Goal: Task Accomplishment & Management: Use online tool/utility

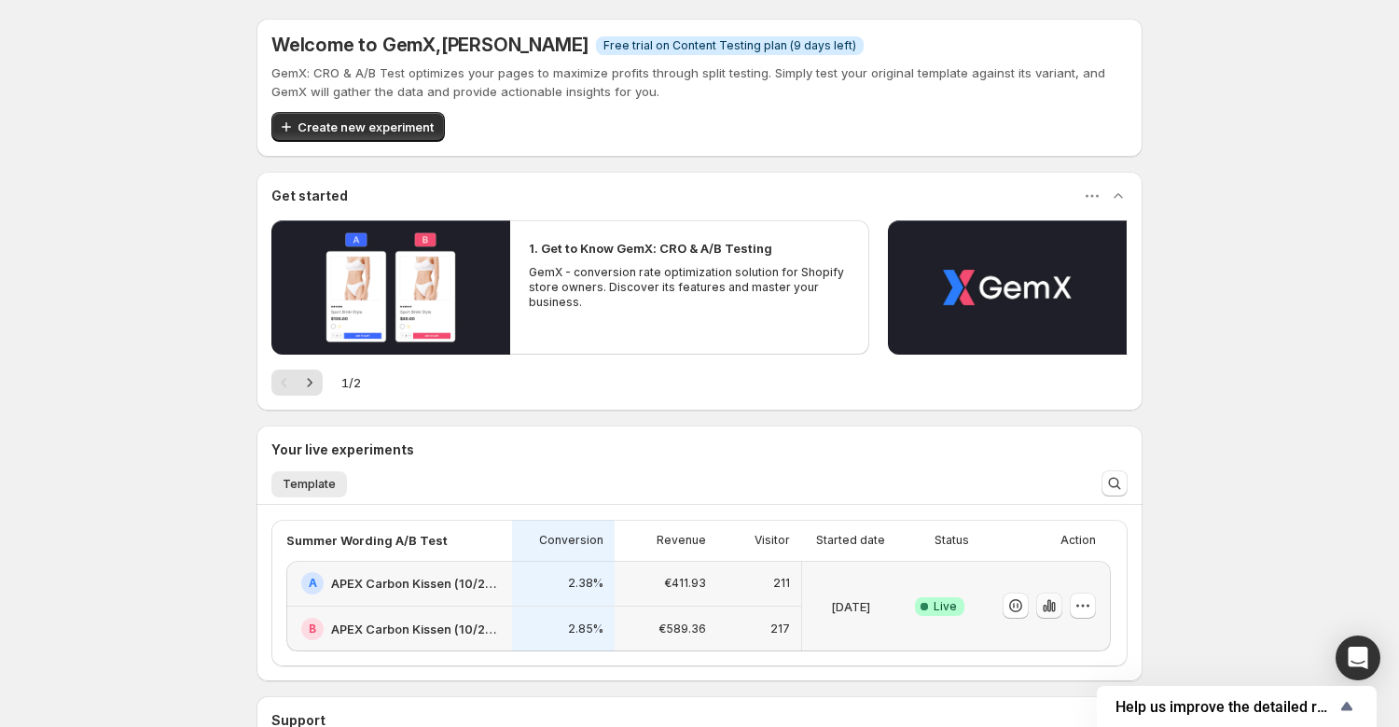
click at [1051, 603] on icon "button" at bounding box center [1049, 605] width 19 height 19
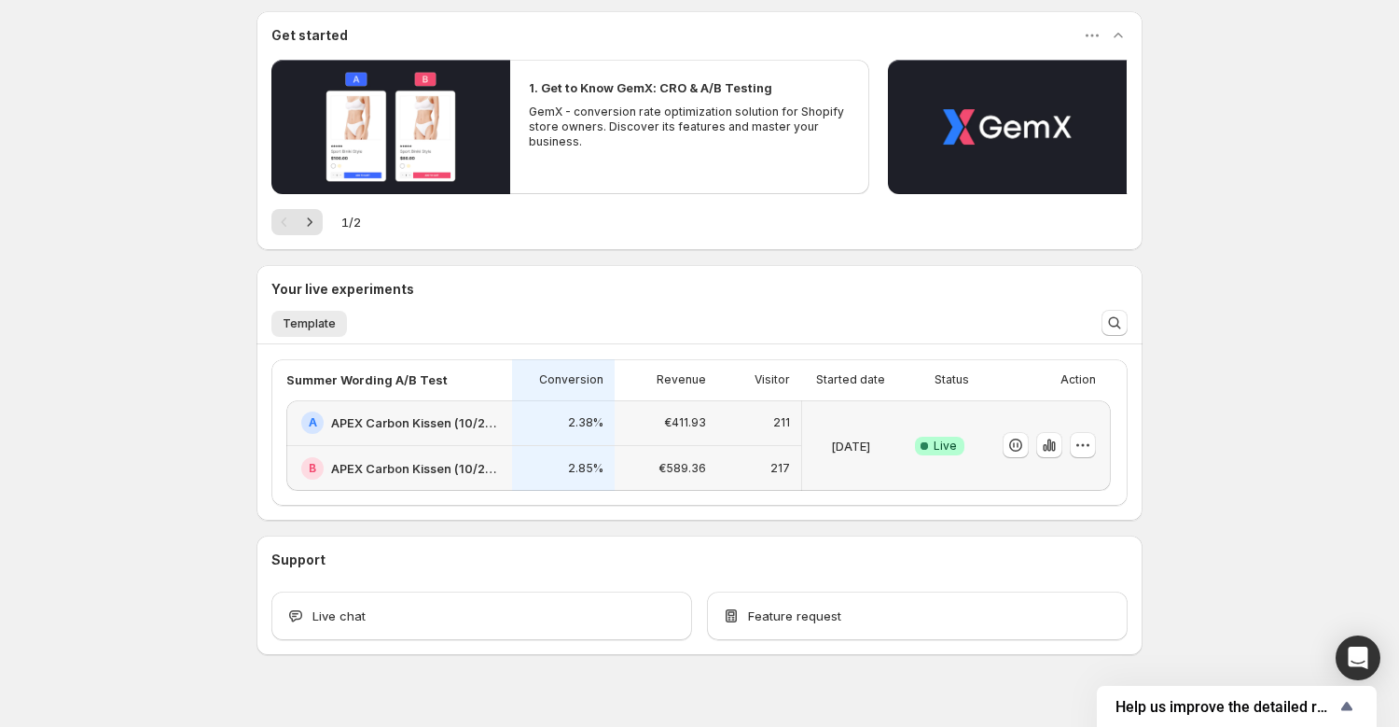
scroll to position [189, 0]
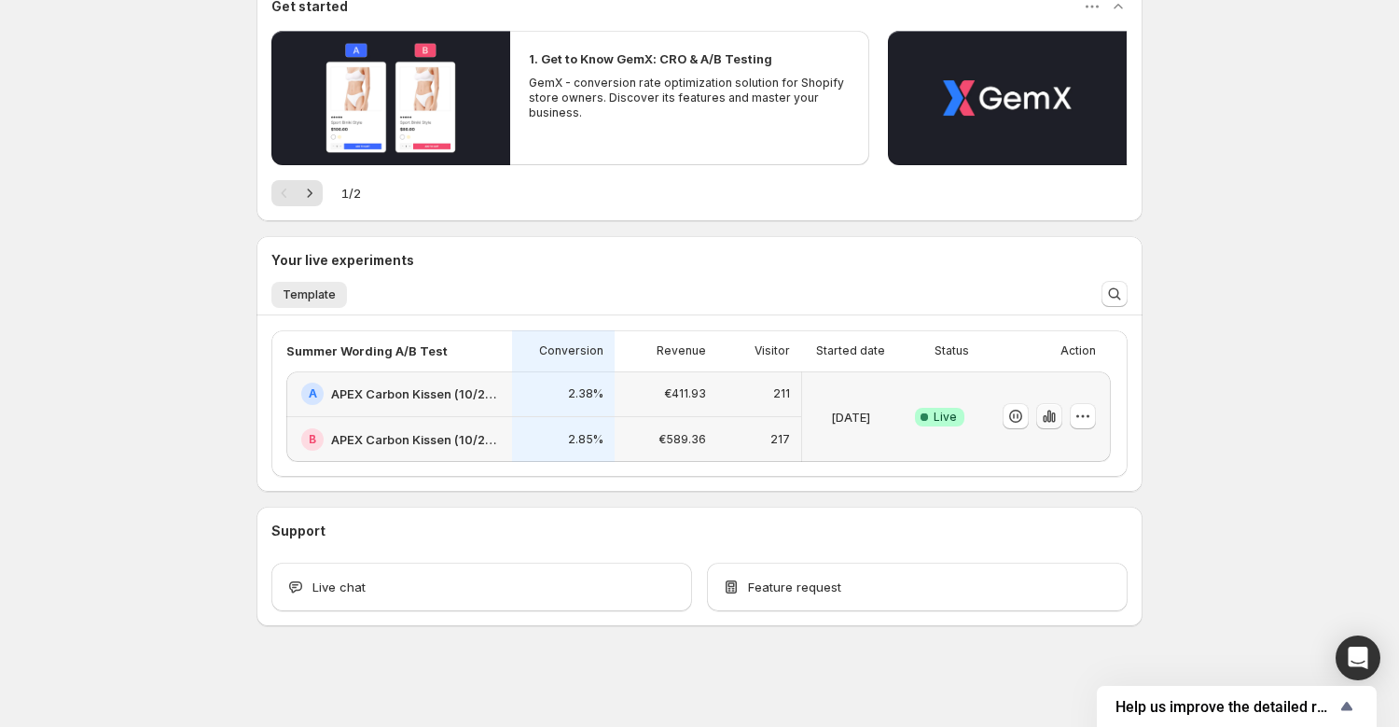
click at [1048, 423] on icon "button" at bounding box center [1049, 416] width 19 height 19
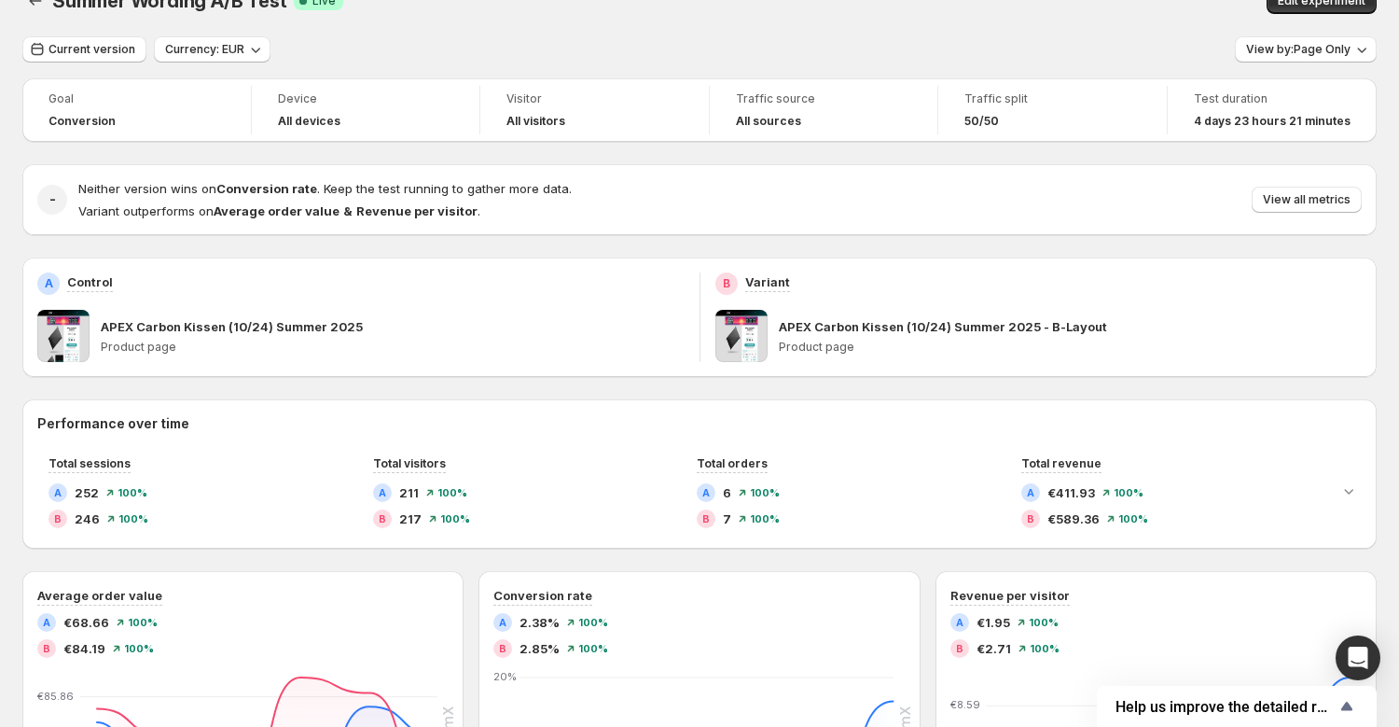
scroll to position [60, 0]
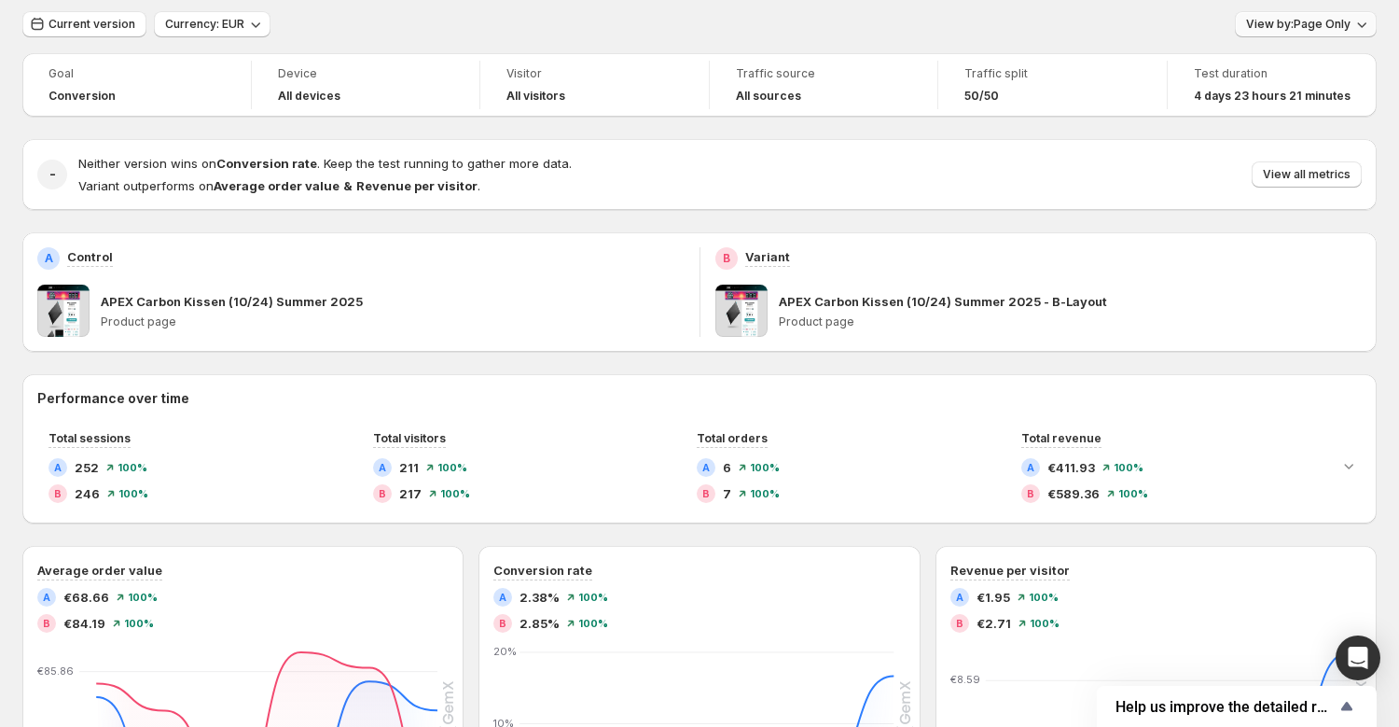
click at [1330, 21] on span "View by: Page Only" at bounding box center [1298, 24] width 104 height 15
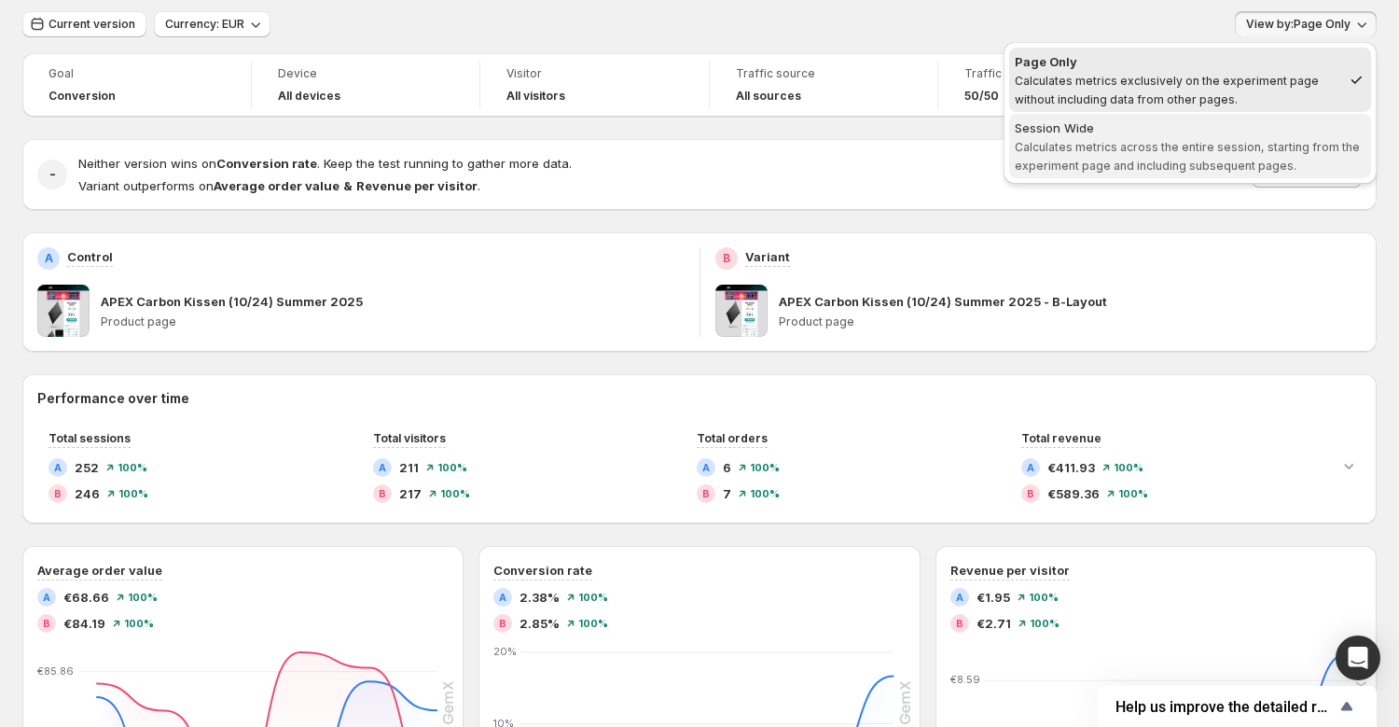
click at [1177, 151] on span "Calculates metrics across the entire session, starting from the experiment page…" at bounding box center [1187, 156] width 345 height 33
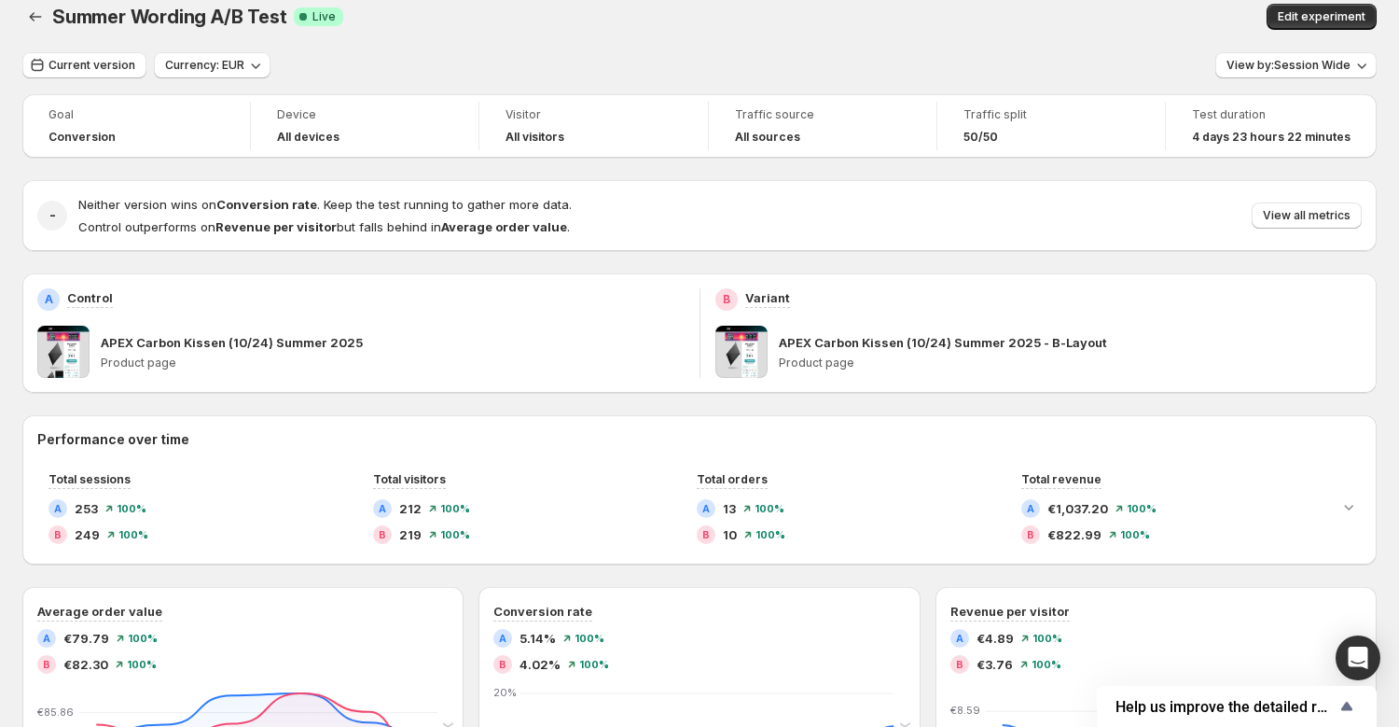
scroll to position [0, 0]
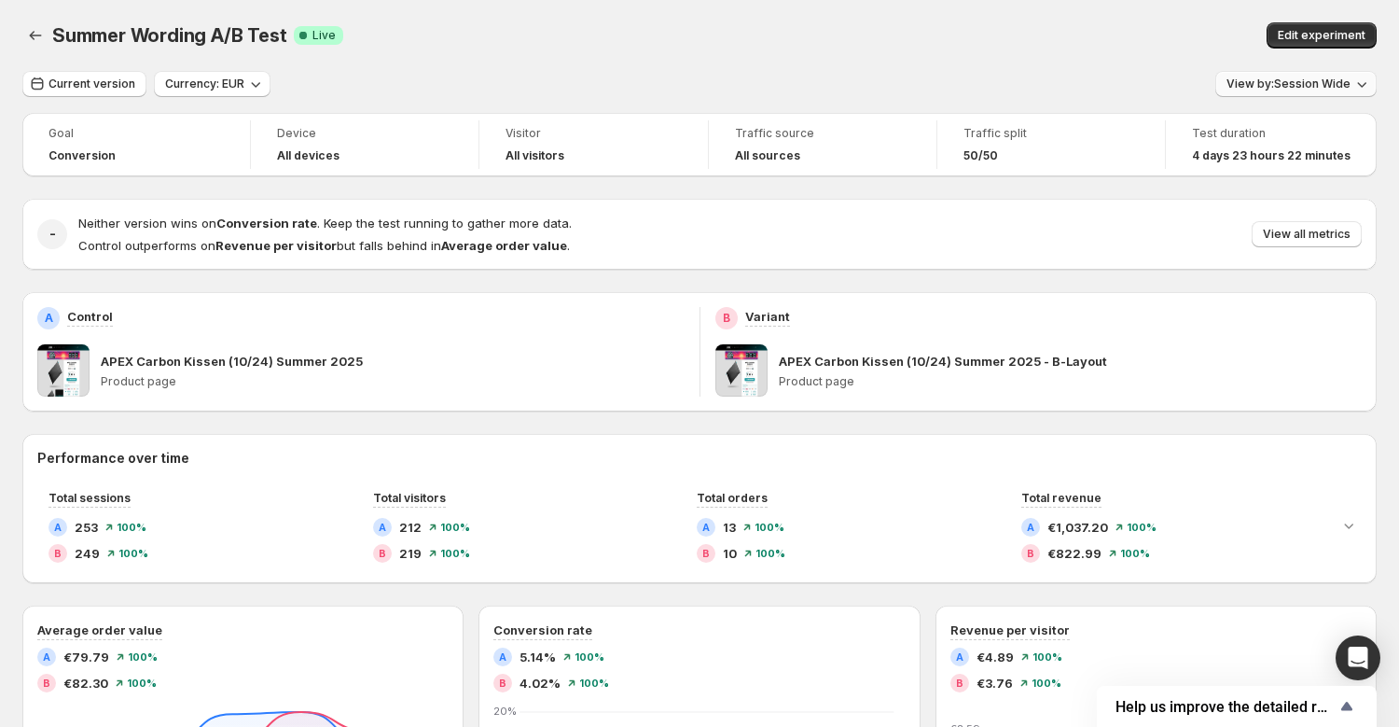
click at [1290, 87] on span "View by: Session Wide" at bounding box center [1289, 83] width 124 height 15
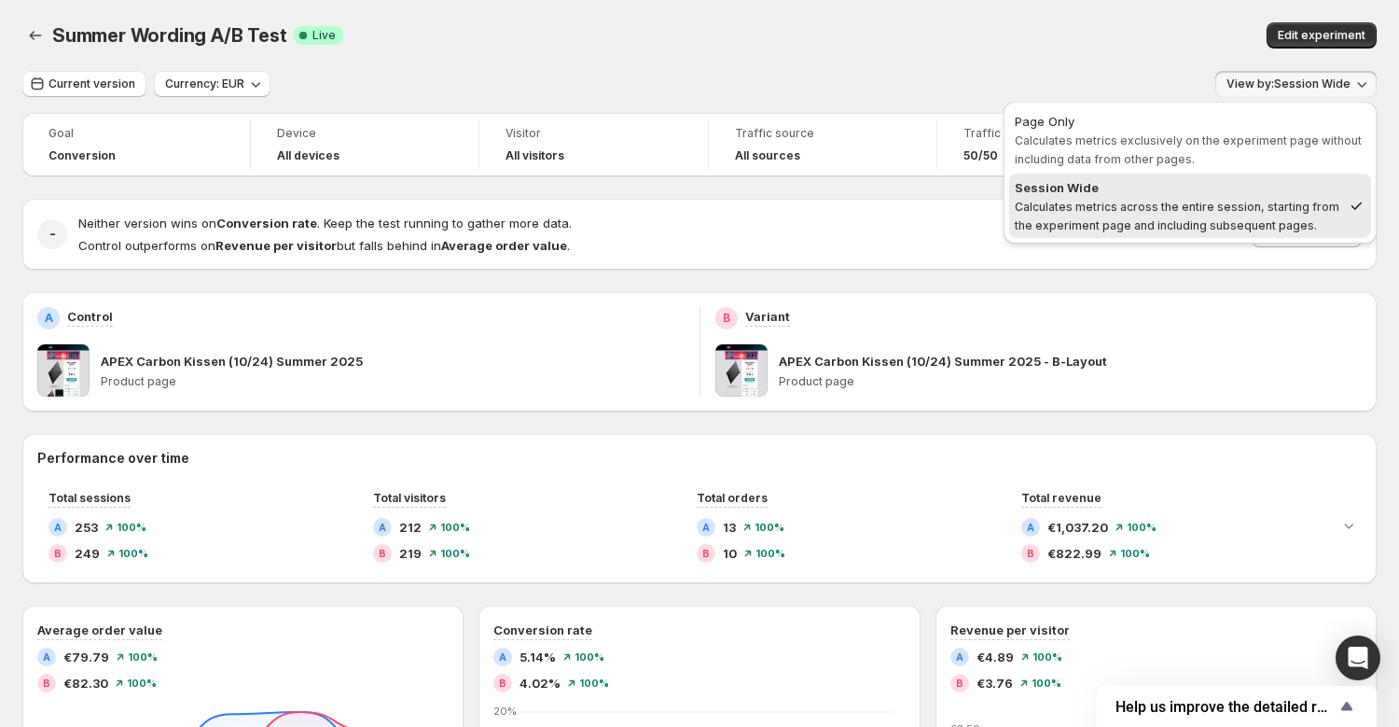
click at [954, 227] on div "Neither version wins on Conversion rate . Keep the test running to gather more …" at bounding box center [719, 234] width 1283 height 41
